Goal: Task Accomplishment & Management: Manage account settings

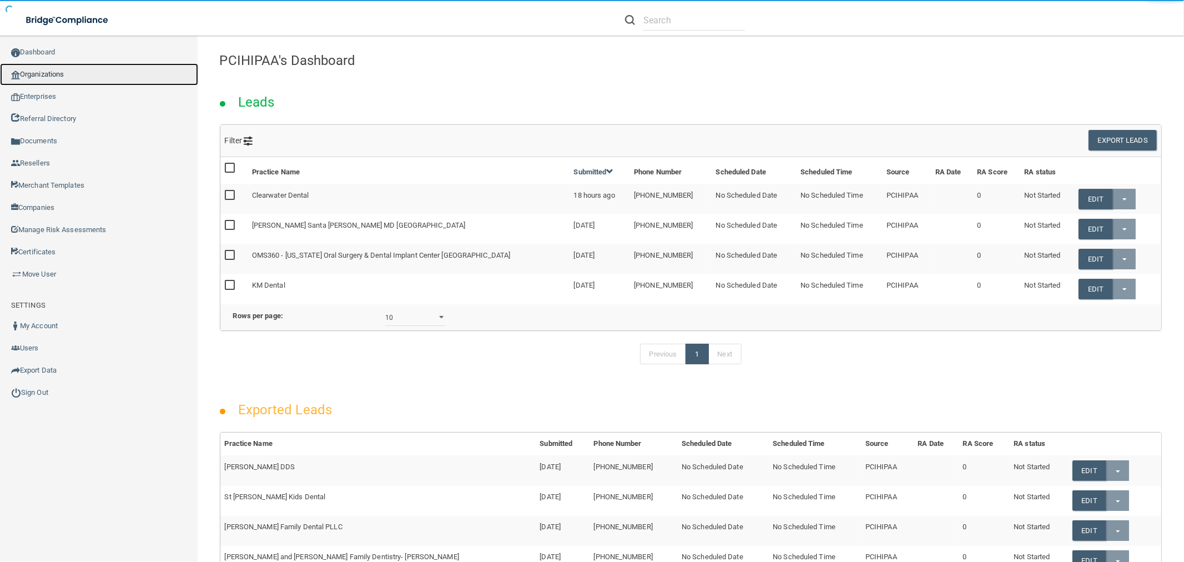
click at [49, 68] on link "Organizations" at bounding box center [99, 74] width 198 height 22
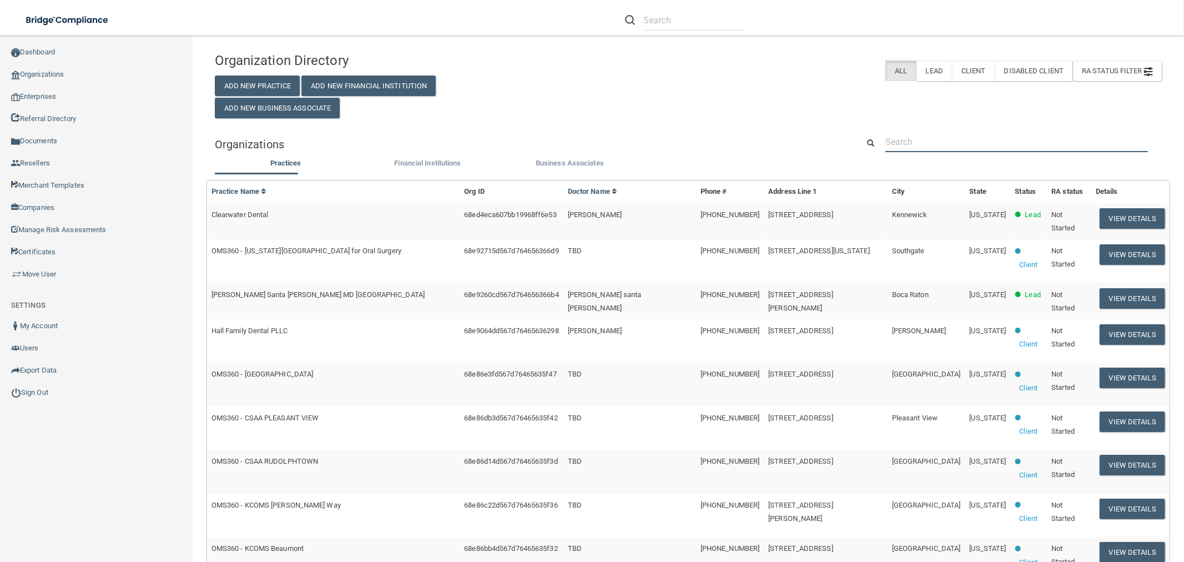
click at [925, 149] on input "text" at bounding box center [1017, 142] width 263 height 21
paste input "tamig@beoptimal.com"
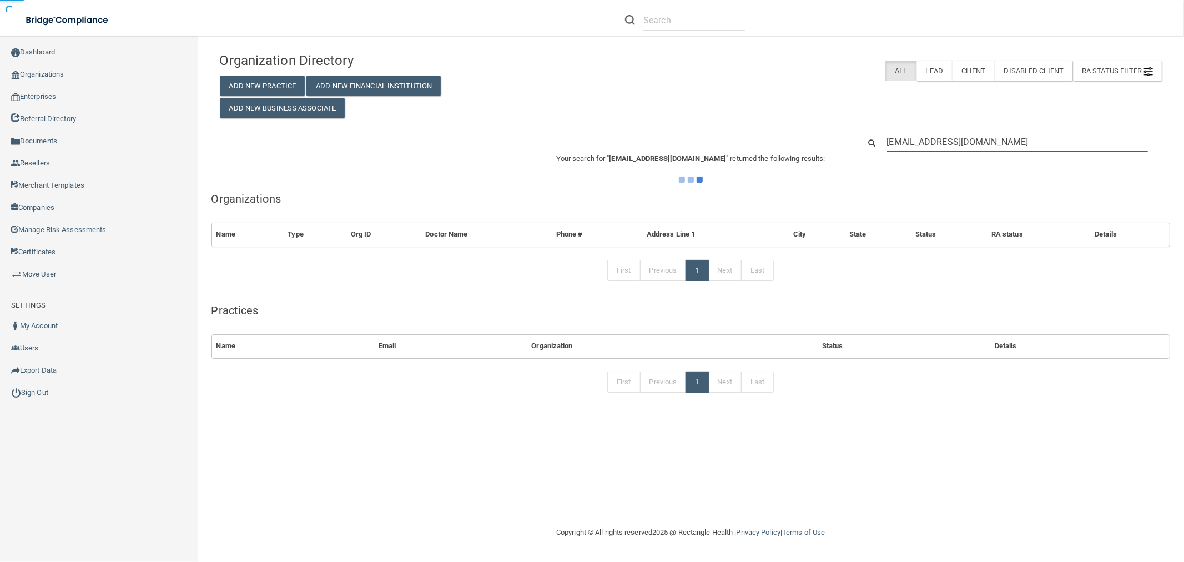
type input "tamig@beoptimal.com"
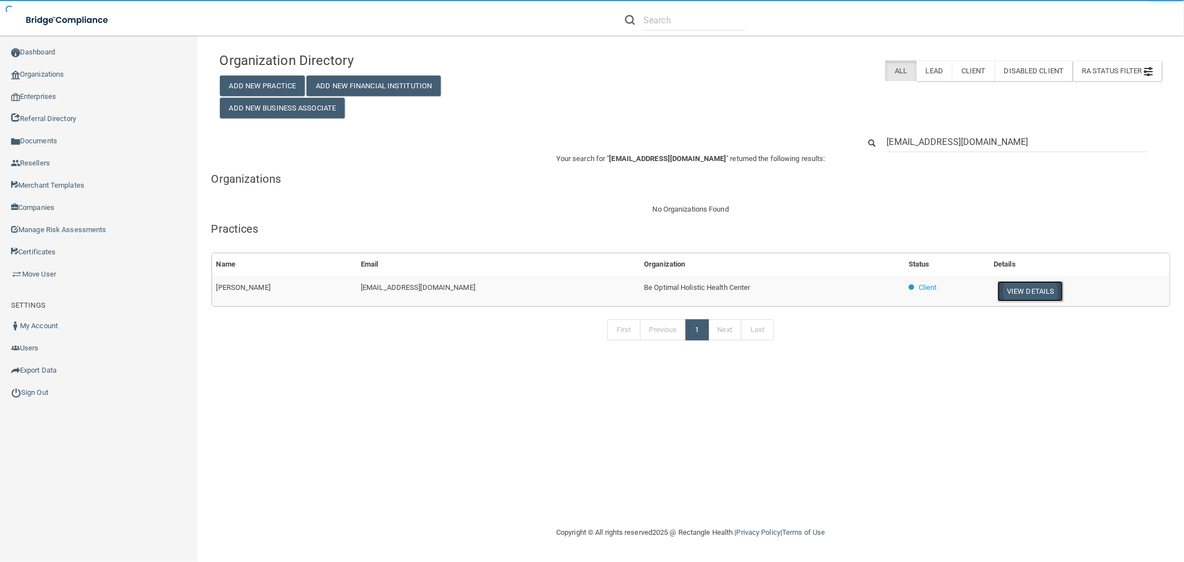
click at [998, 297] on button "View Details" at bounding box center [1031, 291] width 66 height 21
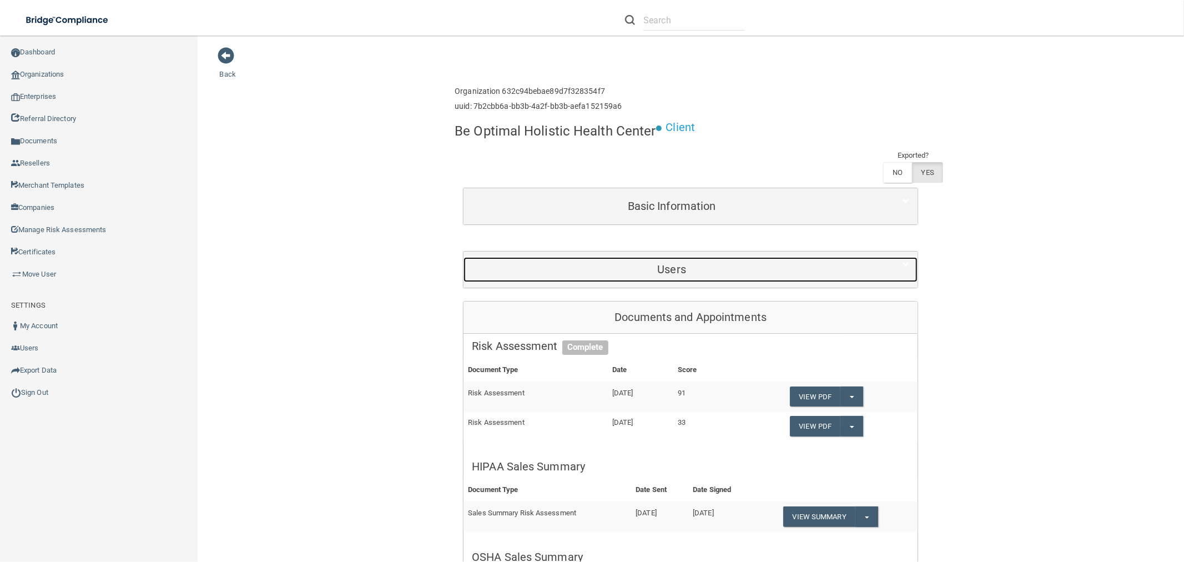
click at [691, 268] on h5 "Users" at bounding box center [672, 269] width 400 height 12
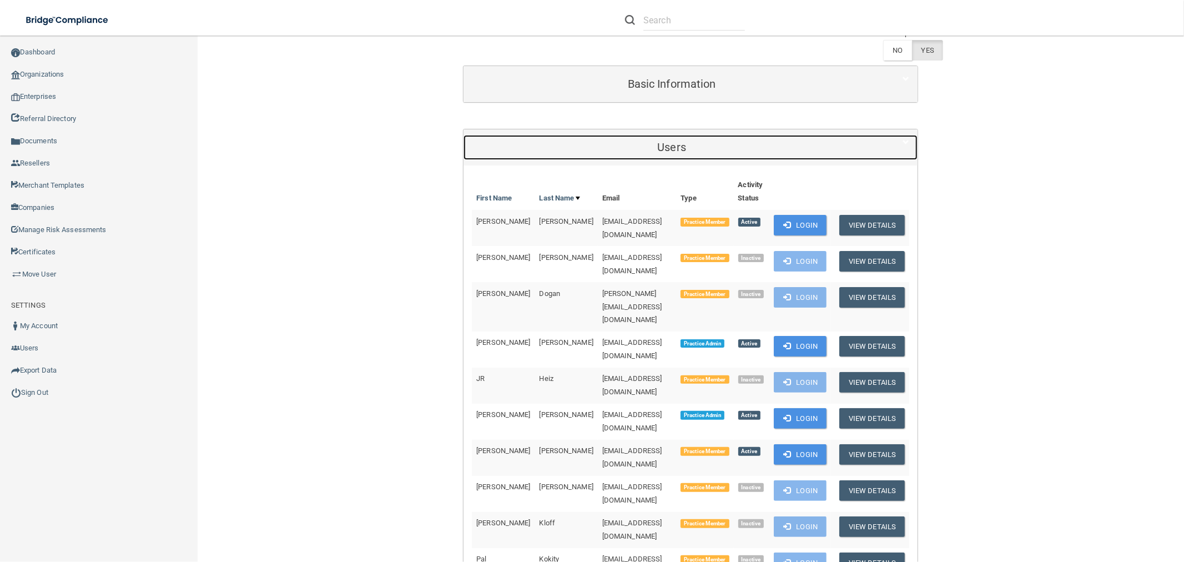
scroll to position [308, 0]
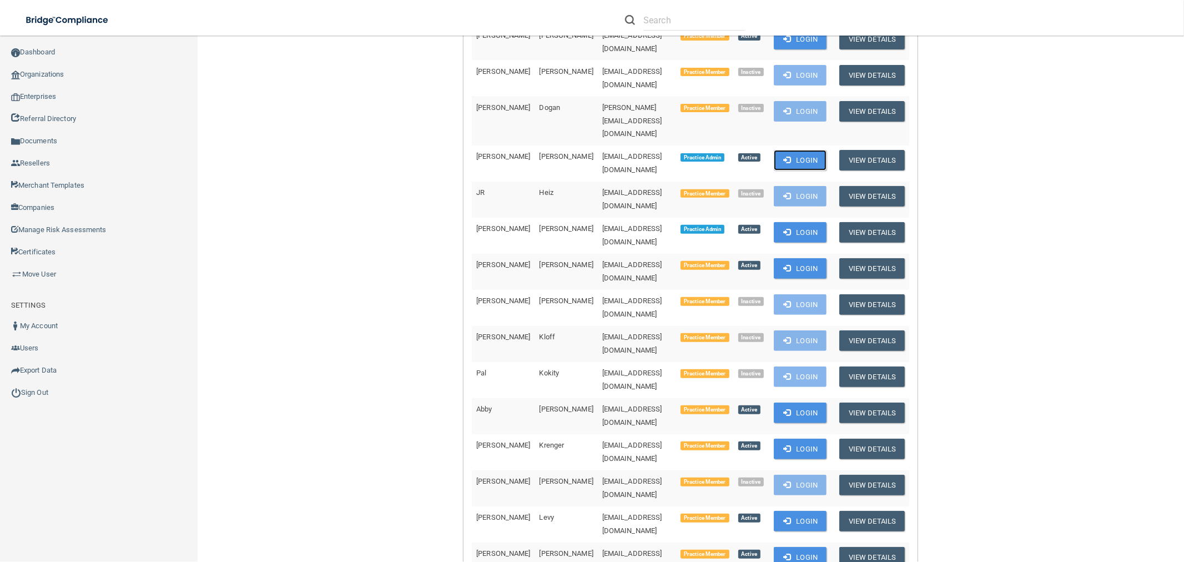
click at [792, 150] on button "Login" at bounding box center [800, 160] width 53 height 21
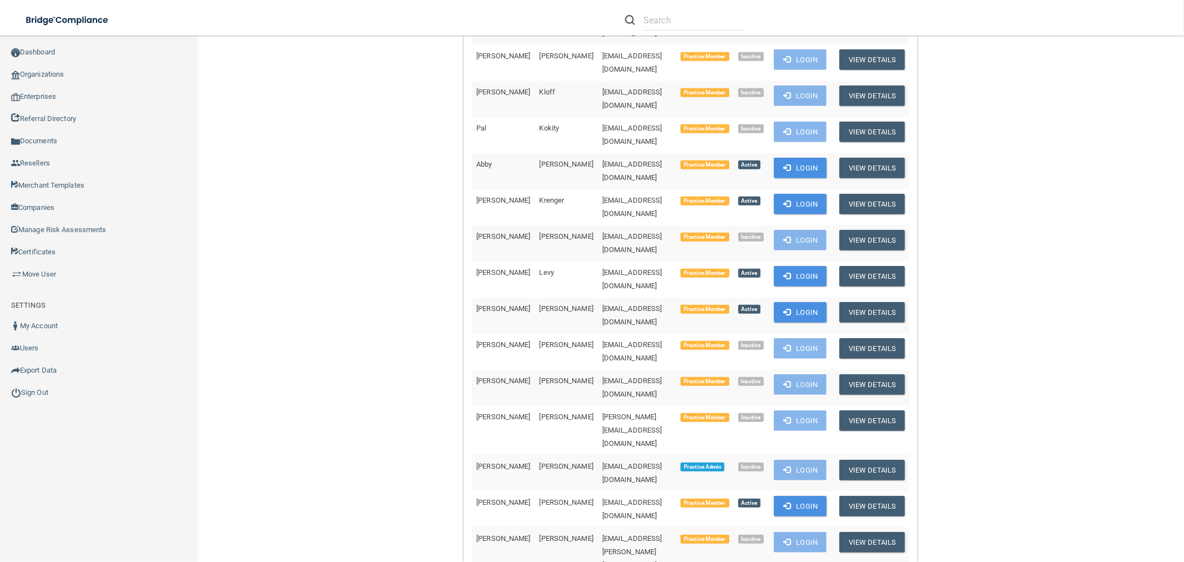
scroll to position [555, 0]
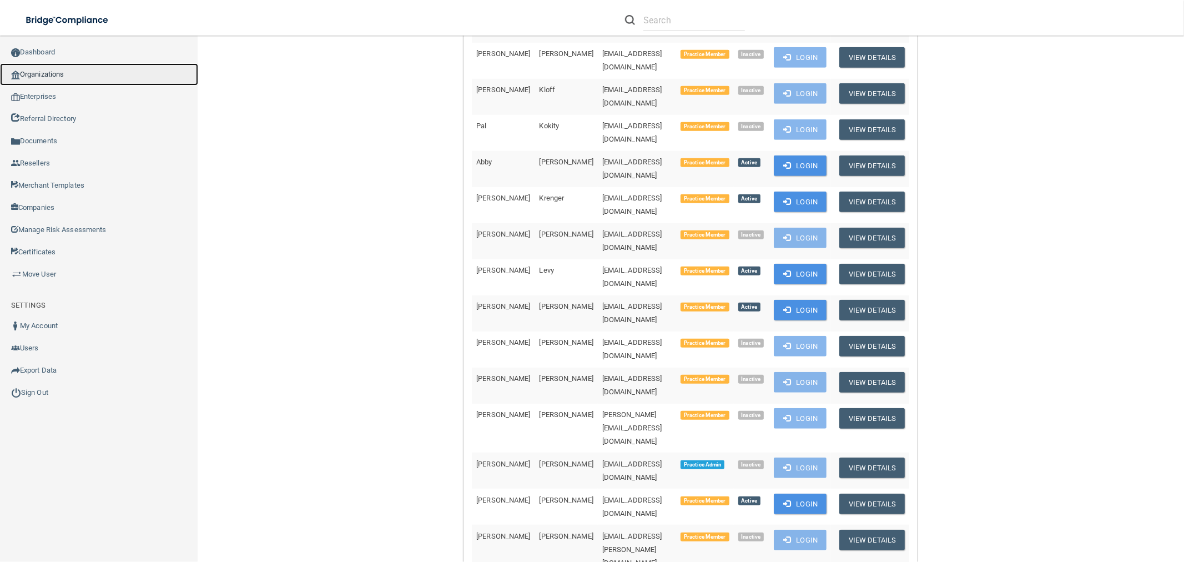
click at [100, 73] on link "Organizations" at bounding box center [99, 74] width 198 height 22
click at [33, 74] on link "Organizations" at bounding box center [99, 74] width 198 height 22
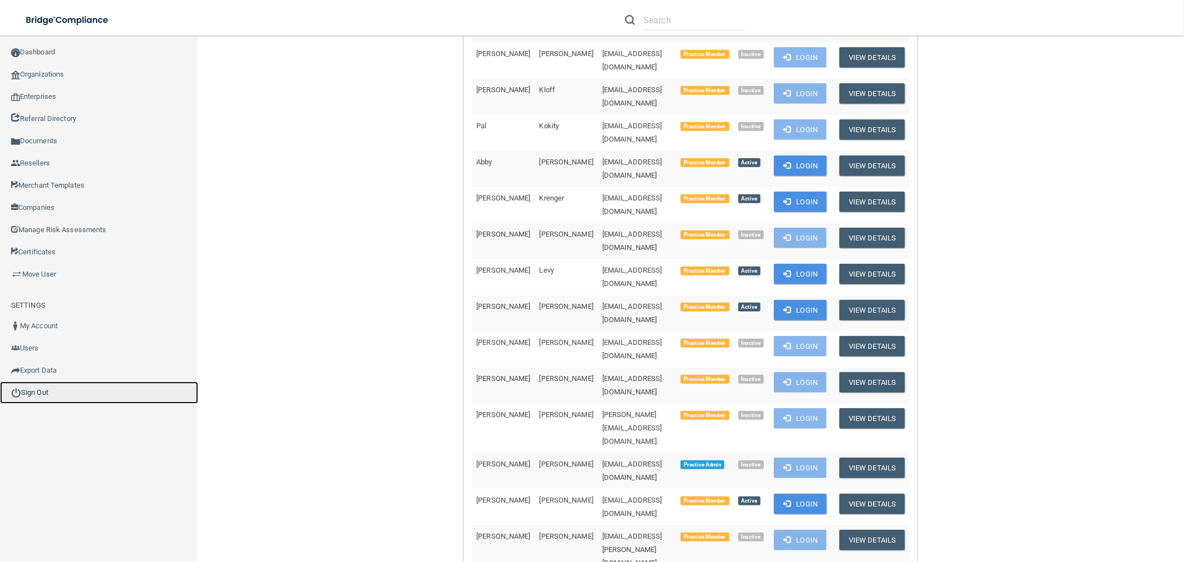
click at [36, 394] on link "Sign Out" at bounding box center [99, 392] width 198 height 22
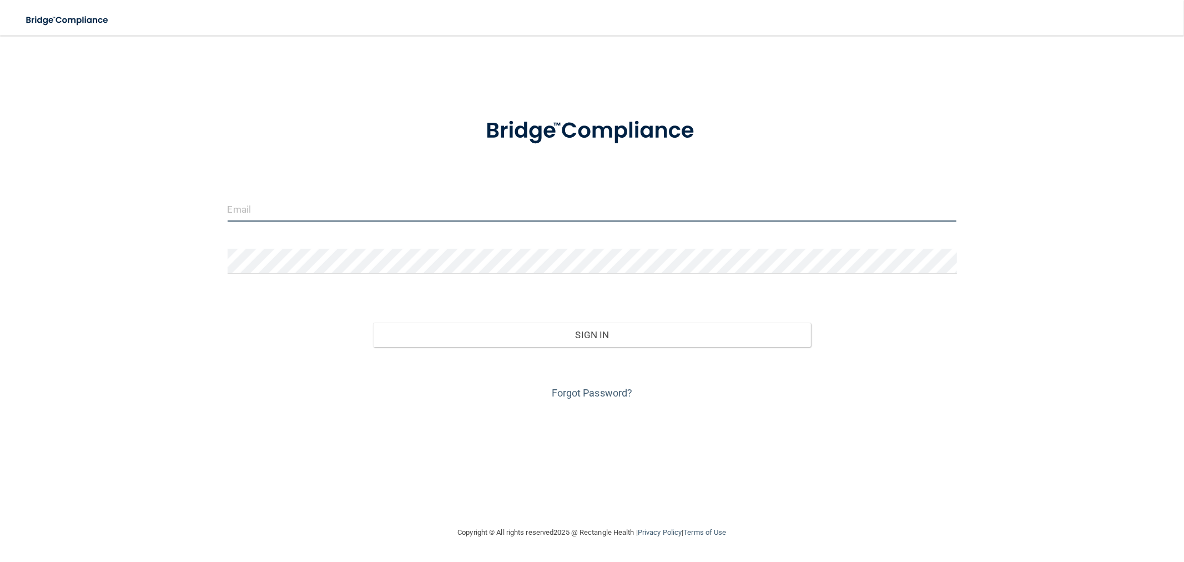
type input "[EMAIL_ADDRESS][DOMAIN_NAME]"
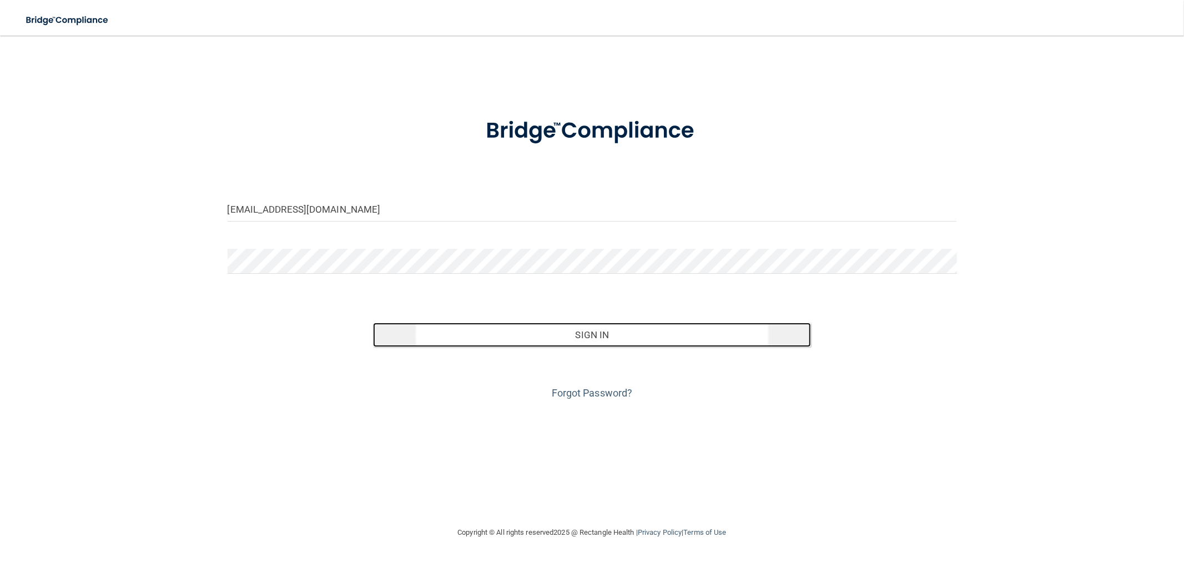
click at [436, 339] on button "Sign In" at bounding box center [592, 335] width 438 height 24
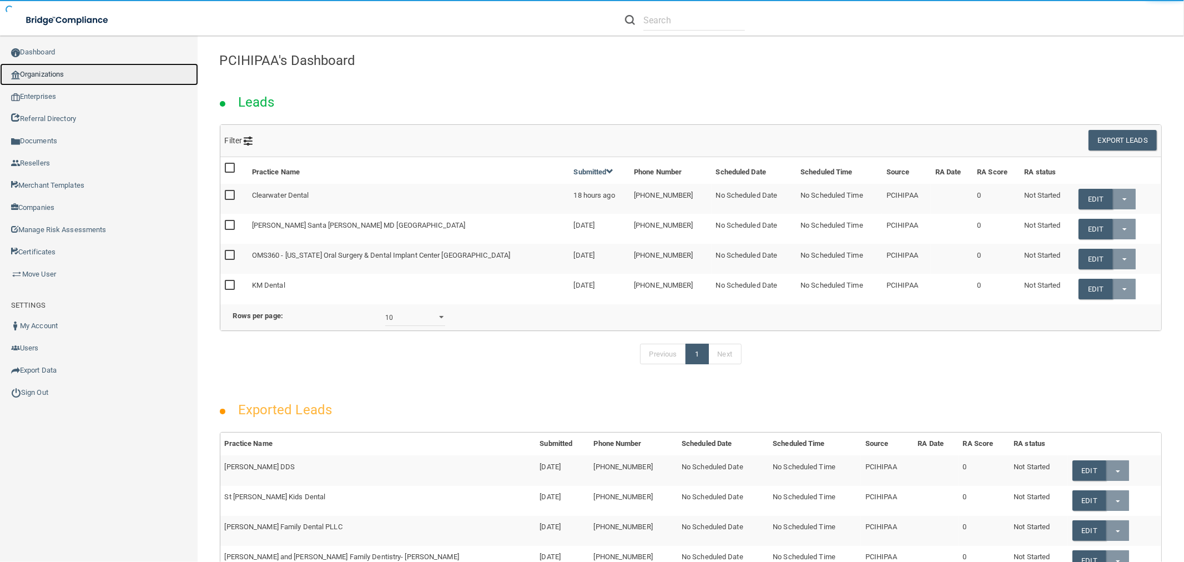
click at [37, 74] on link "Organizations" at bounding box center [99, 74] width 198 height 22
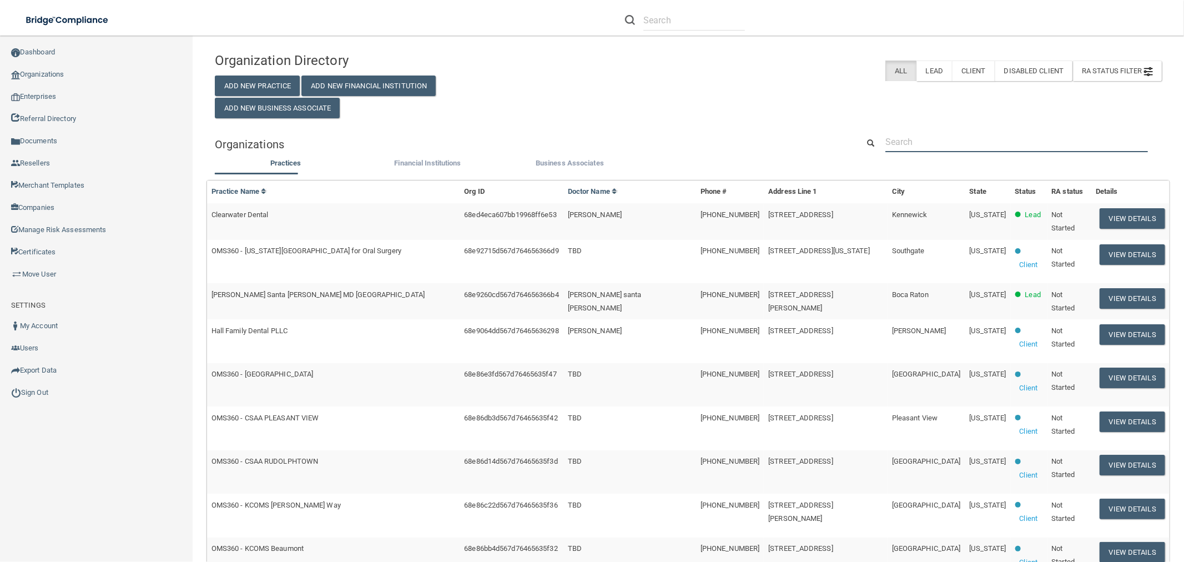
click at [963, 135] on input "text" at bounding box center [1017, 142] width 263 height 21
paste input "[EMAIL_ADDRESS][DOMAIN_NAME]"
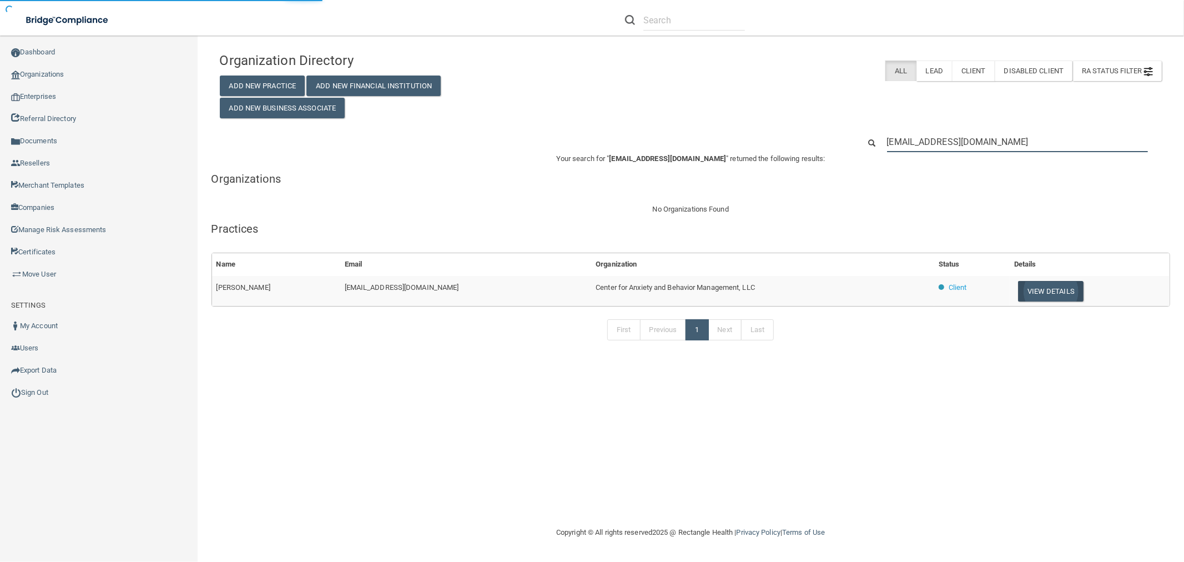
type input "[EMAIL_ADDRESS][DOMAIN_NAME]"
click at [1042, 292] on button "View Details" at bounding box center [1051, 291] width 66 height 21
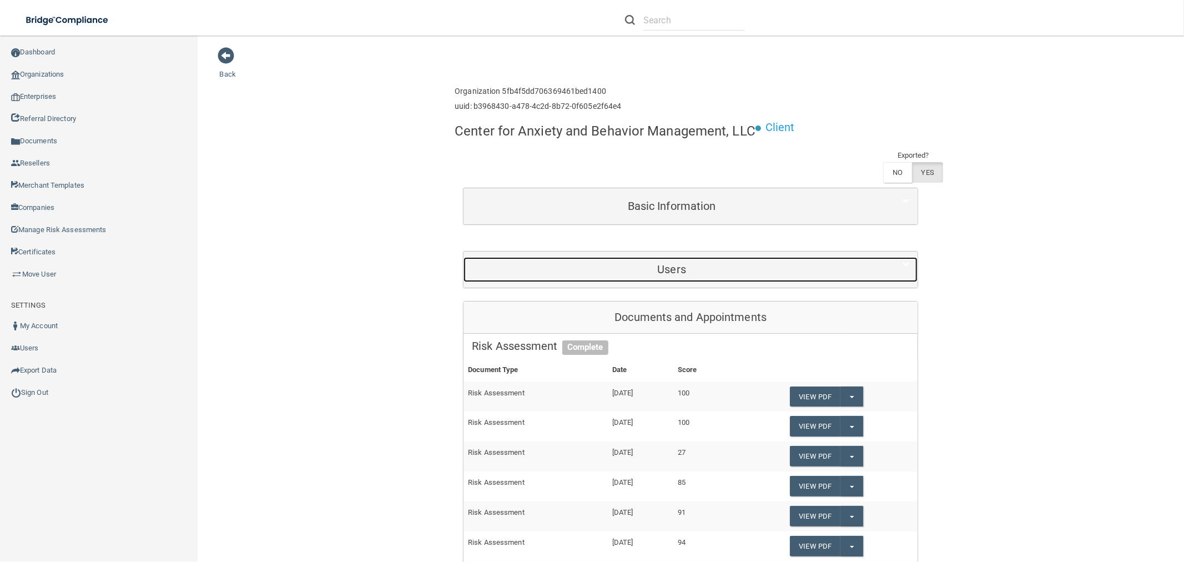
click at [657, 276] on div "Users" at bounding box center [672, 269] width 416 height 25
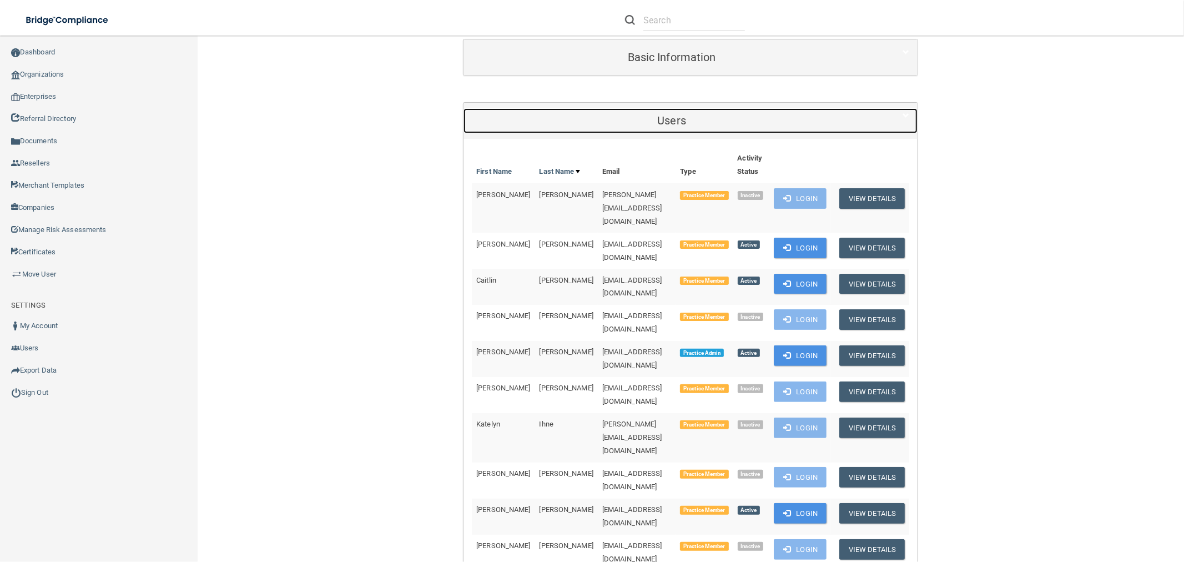
scroll to position [185, 0]
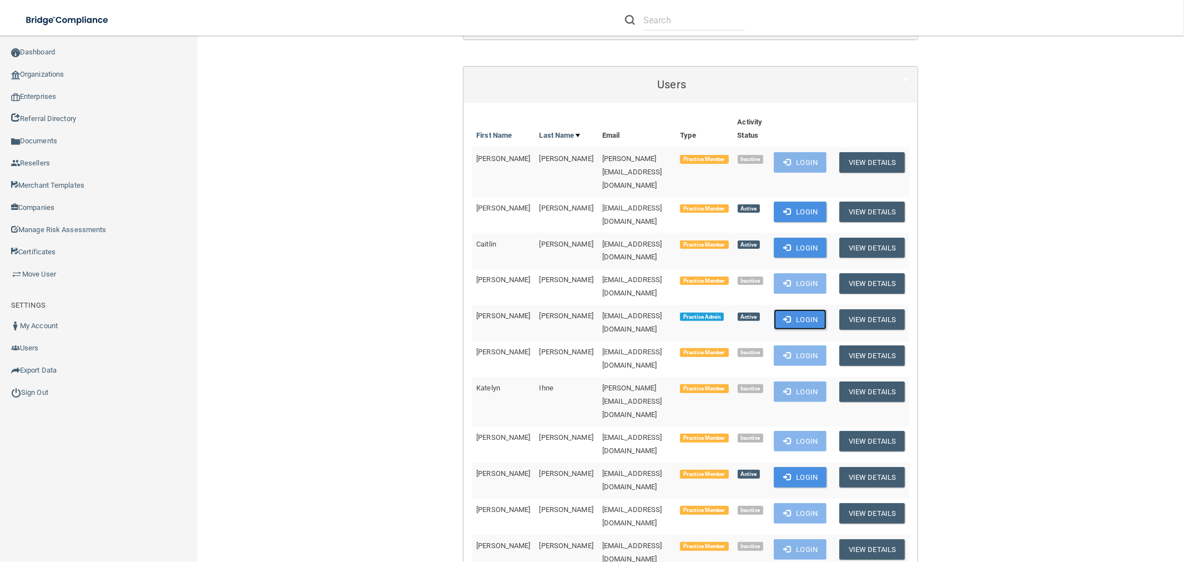
click at [793, 309] on button "Login" at bounding box center [800, 319] width 53 height 21
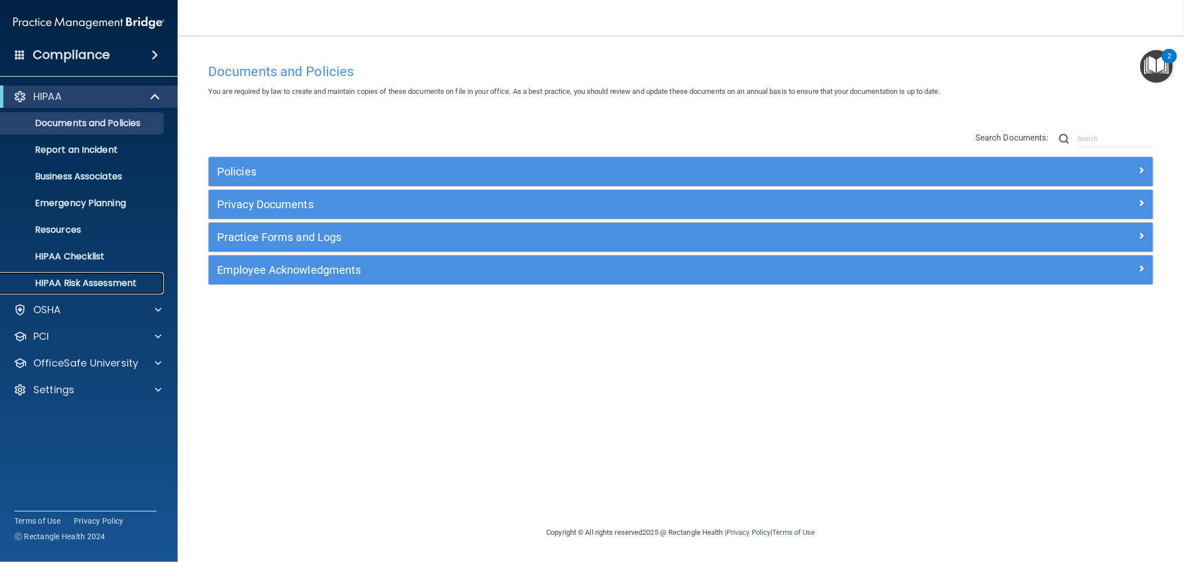
click at [72, 286] on p "HIPAA Risk Assessment" at bounding box center [83, 283] width 152 height 11
click at [34, 400] on div "Settings" at bounding box center [89, 390] width 178 height 22
click at [38, 393] on p "Settings" at bounding box center [53, 389] width 41 height 13
click at [73, 447] on p "My Users" at bounding box center [83, 443] width 152 height 11
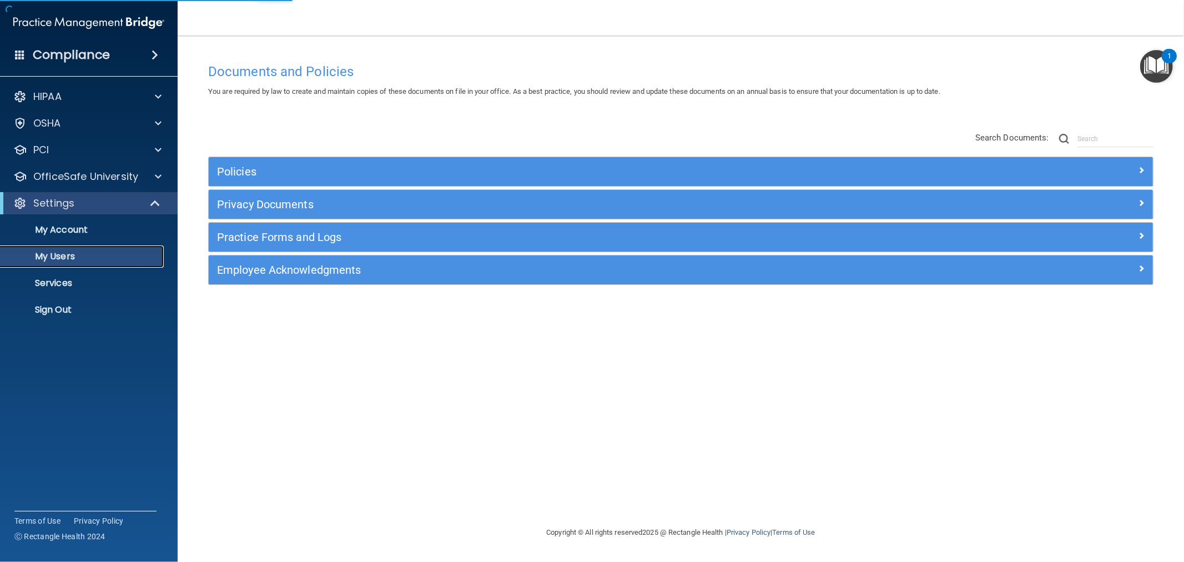
select select "20"
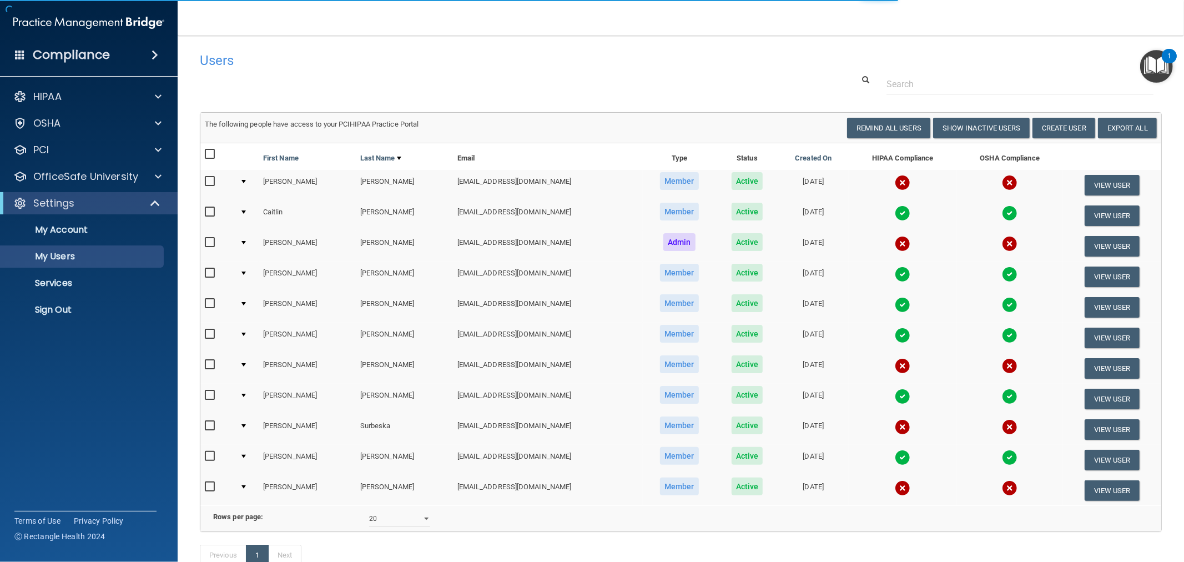
click at [895, 184] on img at bounding box center [903, 183] width 16 height 16
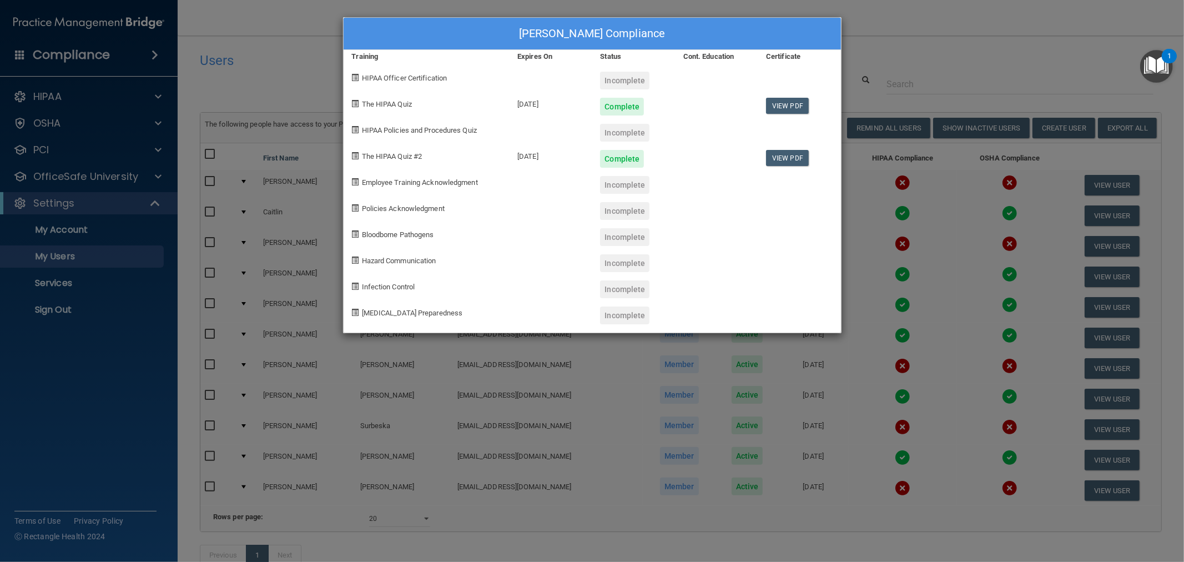
click at [238, 58] on div "Jennifer Barbieri's Compliance Training Expires On Status Cont. Education Certi…" at bounding box center [592, 281] width 1184 height 562
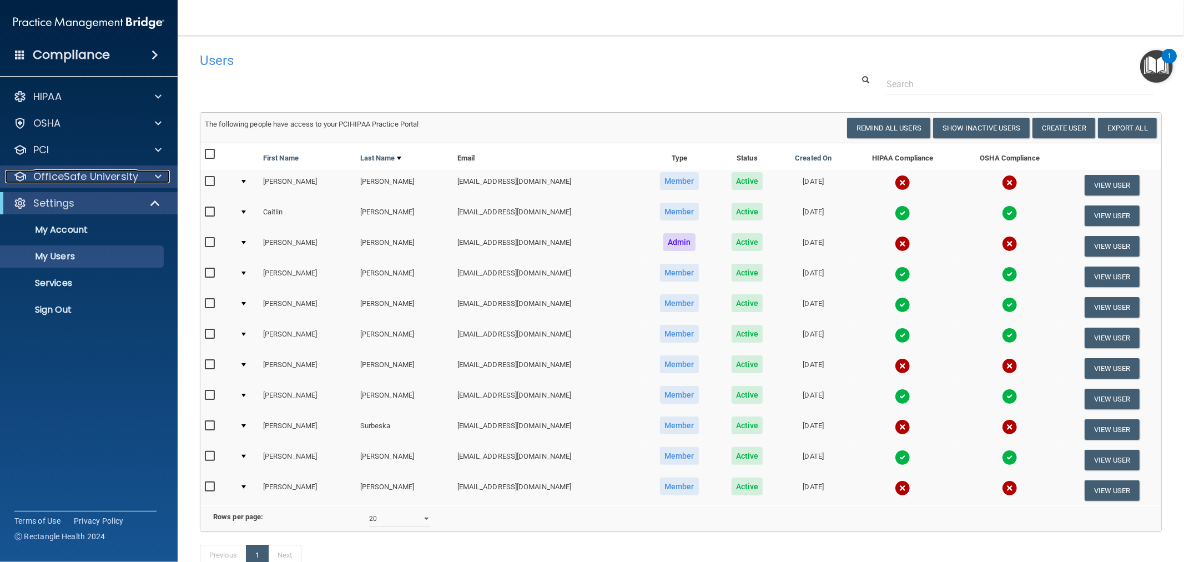
click at [115, 175] on p "OfficeSafe University" at bounding box center [85, 176] width 105 height 13
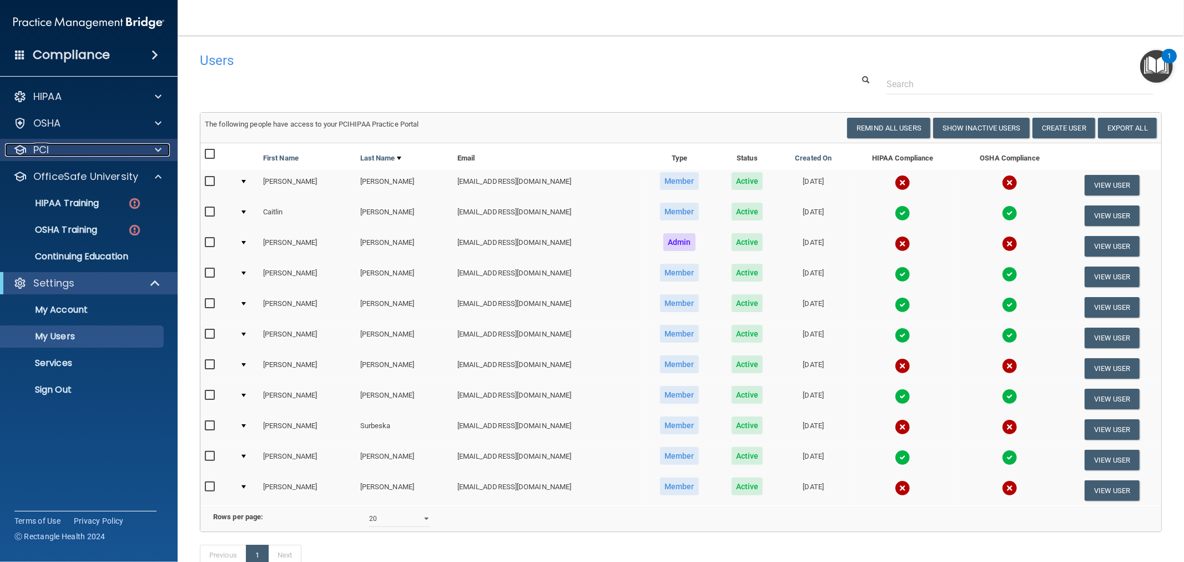
click at [92, 148] on div "PCI" at bounding box center [74, 149] width 138 height 13
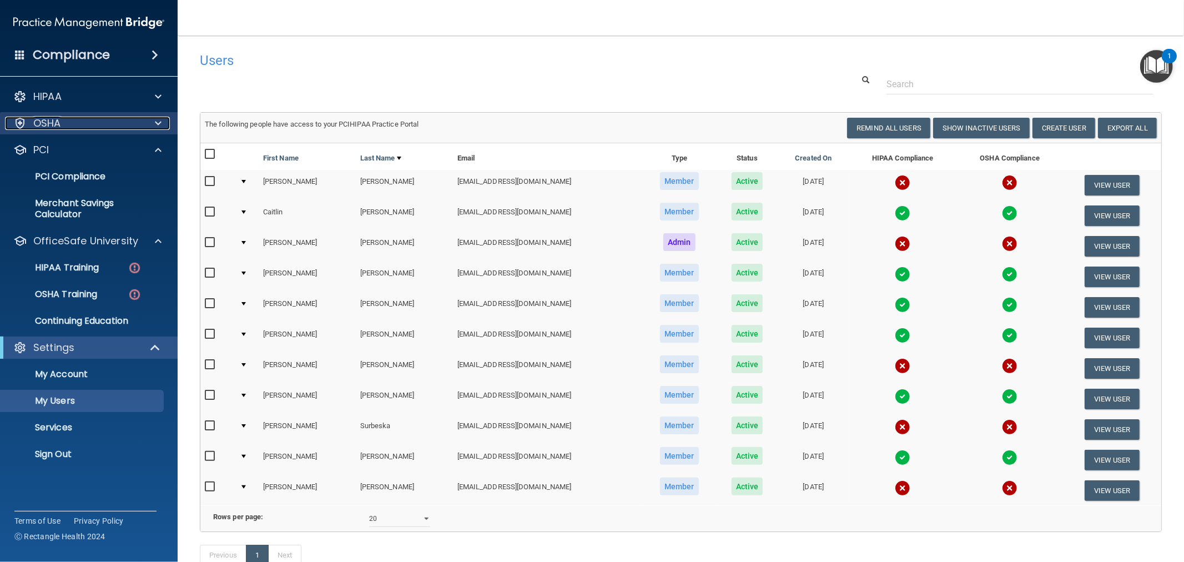
click at [94, 124] on div "OSHA" at bounding box center [74, 123] width 138 height 13
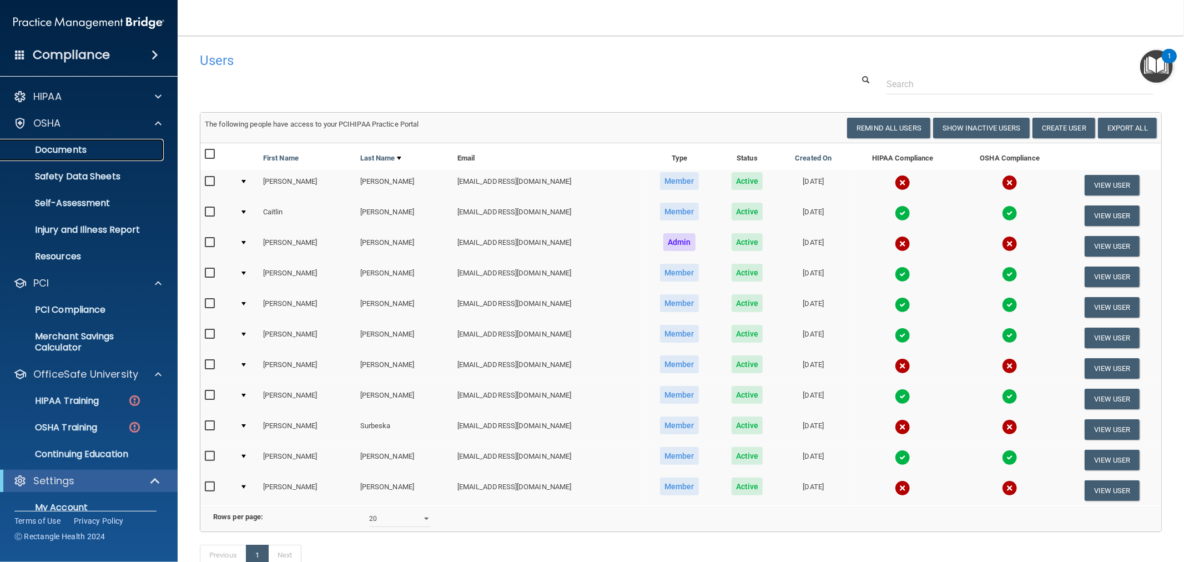
click at [61, 153] on p "Documents" at bounding box center [83, 149] width 152 height 11
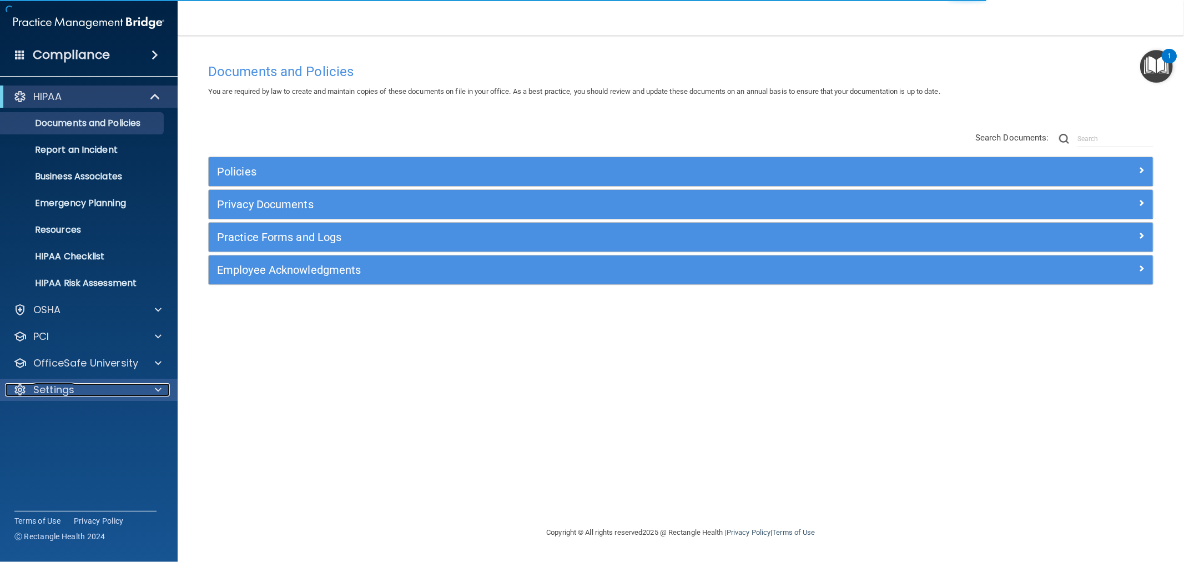
click at [74, 384] on p "Settings" at bounding box center [53, 389] width 41 height 13
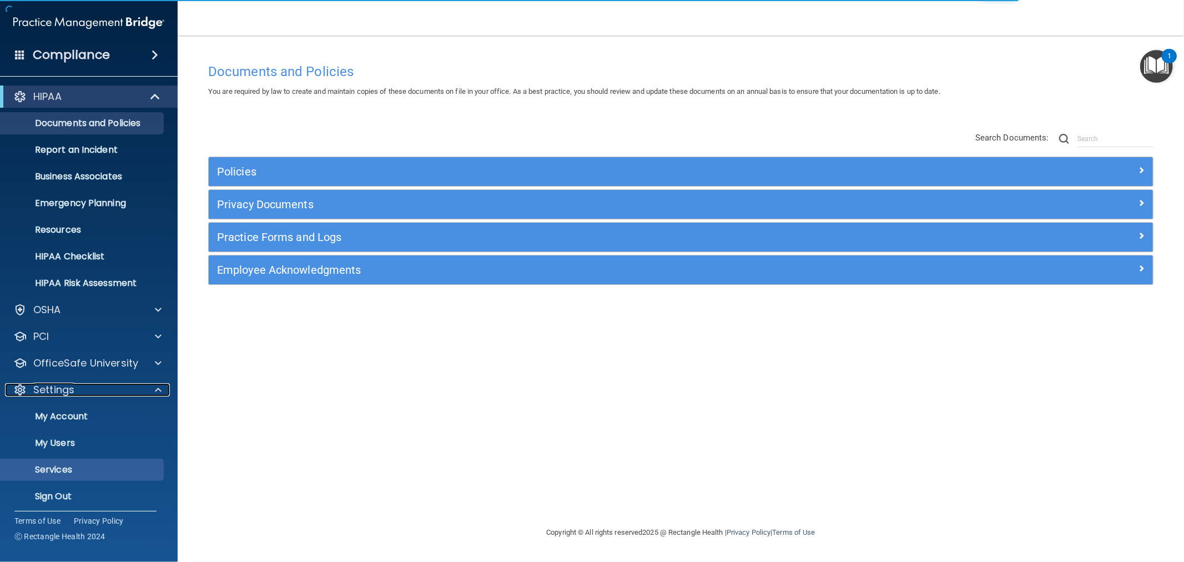
scroll to position [4, 0]
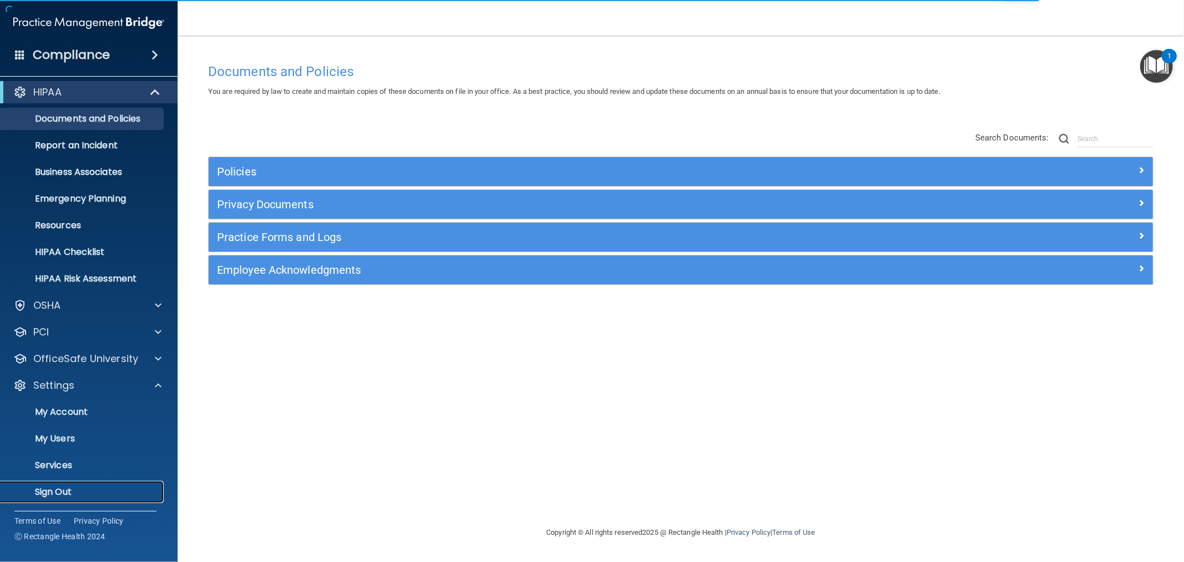
click at [63, 493] on p "Sign Out" at bounding box center [83, 491] width 152 height 11
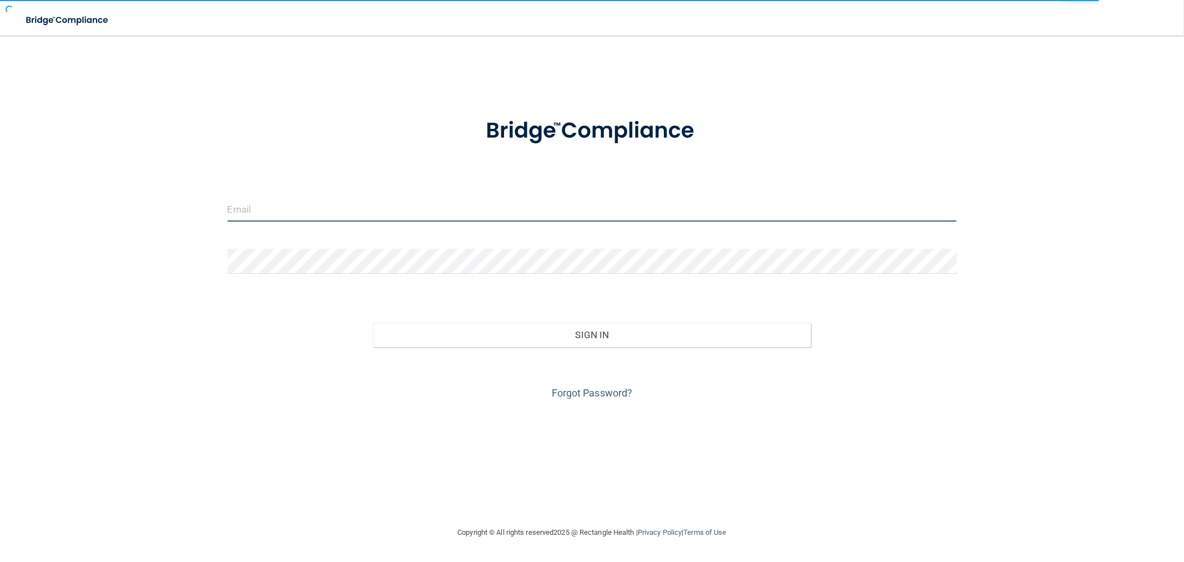
type input "[EMAIL_ADDRESS][DOMAIN_NAME]"
